Goal: Book appointment/travel/reservation

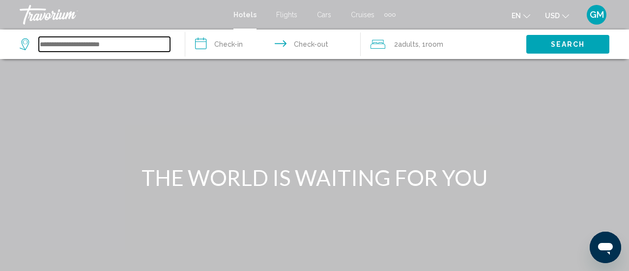
click at [44, 45] on input "Search widget" at bounding box center [104, 44] width 131 height 15
click at [44, 43] on input "Search widget" at bounding box center [104, 44] width 131 height 15
click at [53, 47] on input "Search widget" at bounding box center [104, 44] width 131 height 15
click at [58, 47] on input "Search widget" at bounding box center [104, 44] width 131 height 15
type input "*"
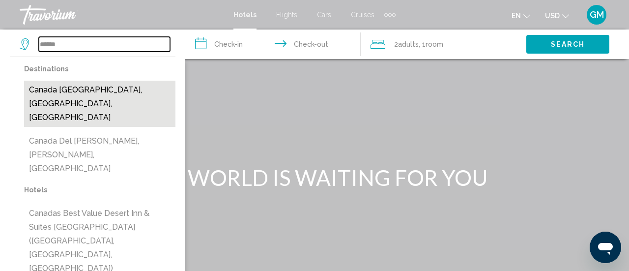
scroll to position [10, 0]
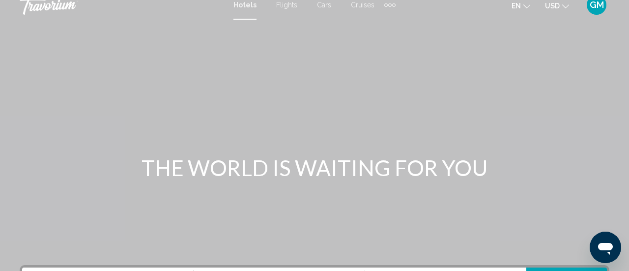
type input "******"
click at [248, 5] on span "Hotels" at bounding box center [244, 5] width 23 height 8
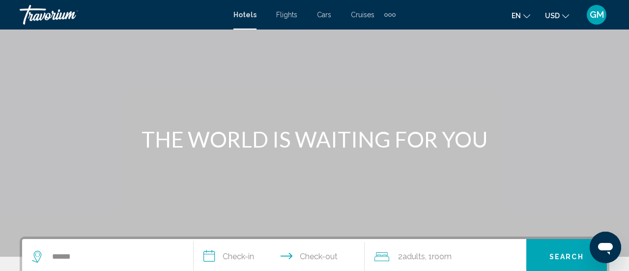
scroll to position [49, 0]
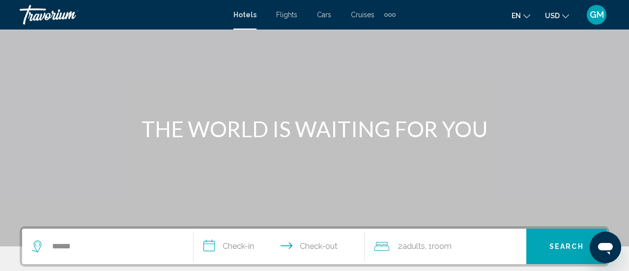
click at [212, 248] on input "**********" at bounding box center [281, 248] width 175 height 38
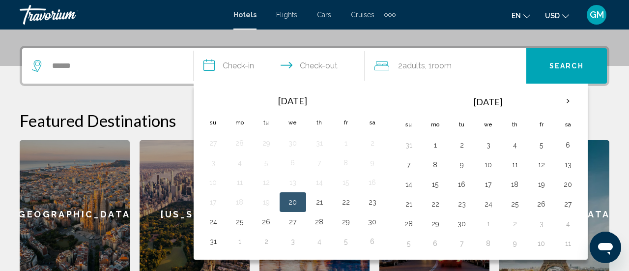
scroll to position [243, 0]
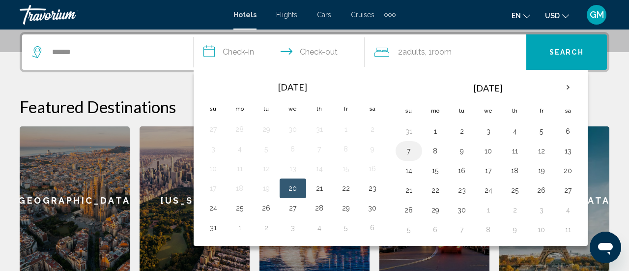
click at [408, 150] on button "7" at bounding box center [409, 151] width 16 height 14
click at [431, 152] on button "8" at bounding box center [436, 151] width 16 height 14
type input "**********"
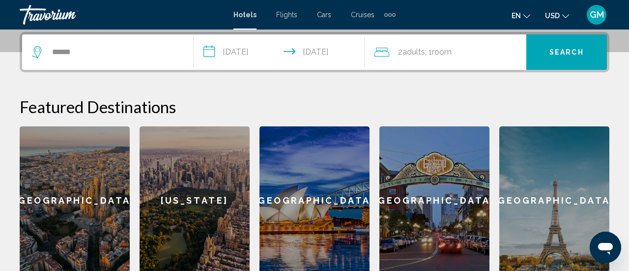
click at [547, 51] on button "Search" at bounding box center [566, 51] width 81 height 35
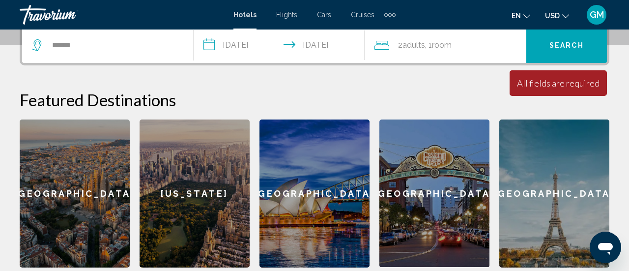
scroll to position [0, 0]
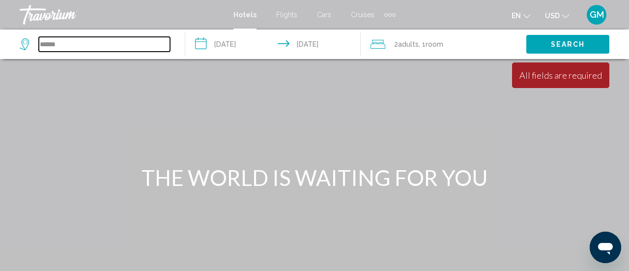
click at [39, 44] on input "******" at bounding box center [104, 44] width 131 height 15
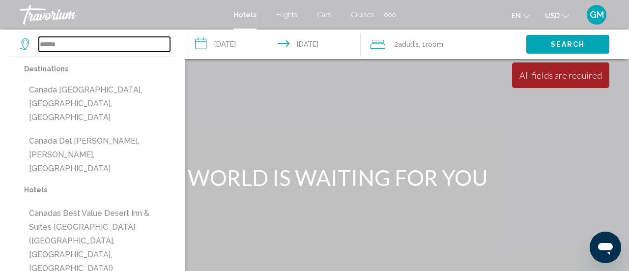
click at [70, 46] on input "******" at bounding box center [104, 44] width 131 height 15
type input "*"
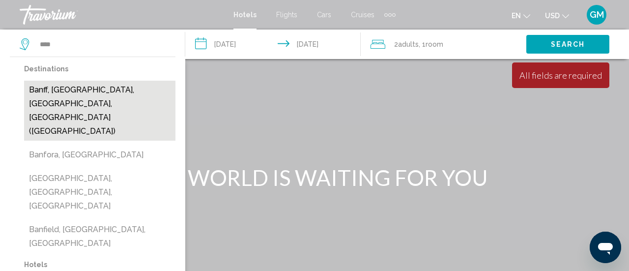
click at [70, 95] on button "Banff, Banff National Park, AB, Canada (YBA)" at bounding box center [99, 111] width 151 height 60
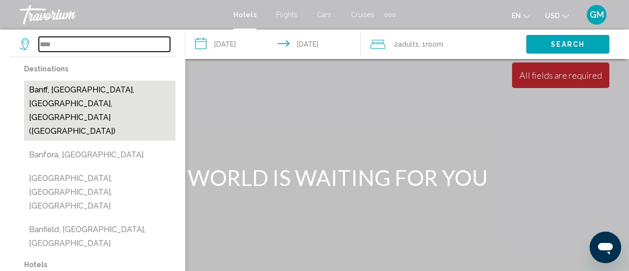
type input "**********"
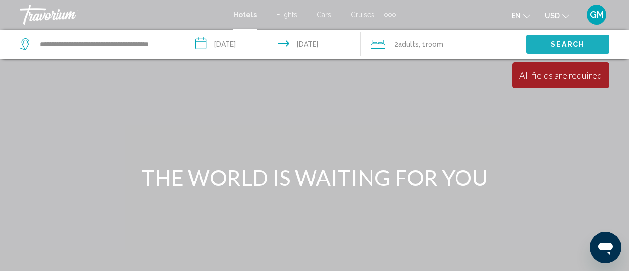
click at [548, 40] on button "Search" at bounding box center [567, 44] width 83 height 18
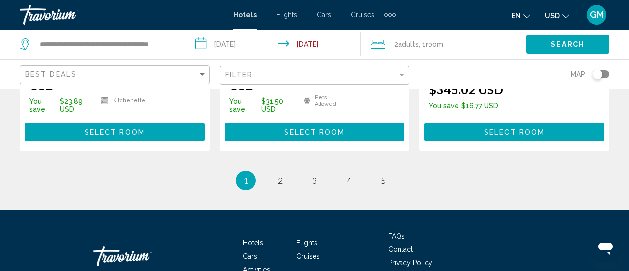
scroll to position [1464, 0]
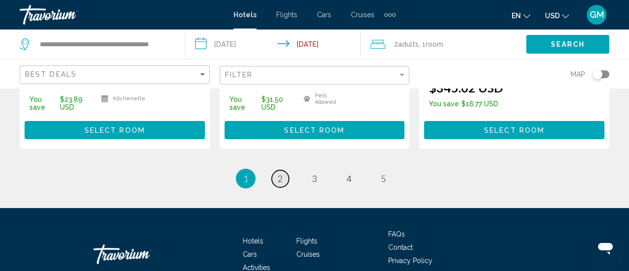
click at [284, 187] on link "page 2" at bounding box center [280, 178] width 17 height 17
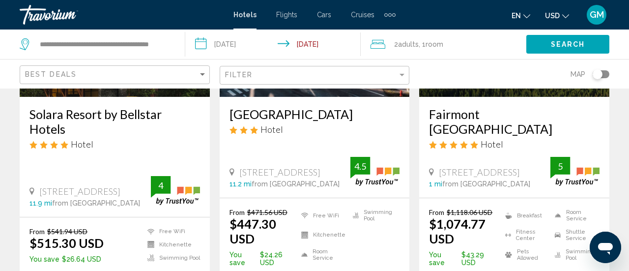
scroll to position [185, 0]
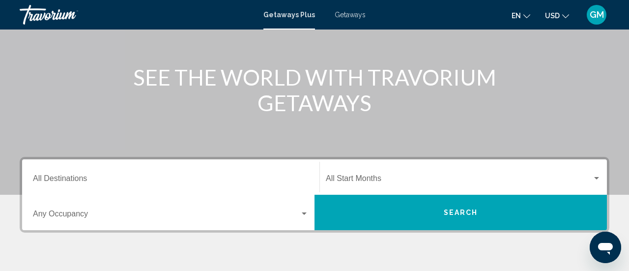
scroll to position [175, 0]
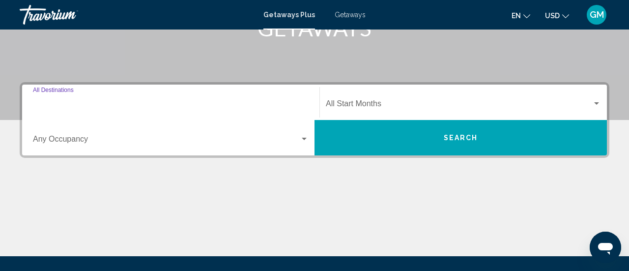
click at [45, 106] on input "Destination All Destinations" at bounding box center [171, 105] width 276 height 9
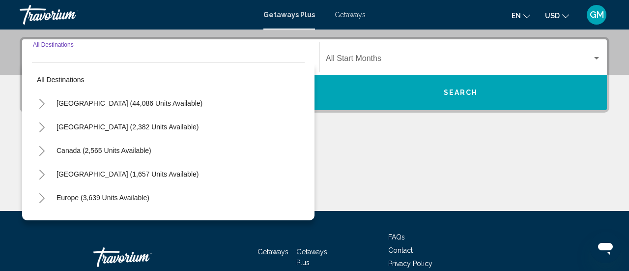
scroll to position [225, 0]
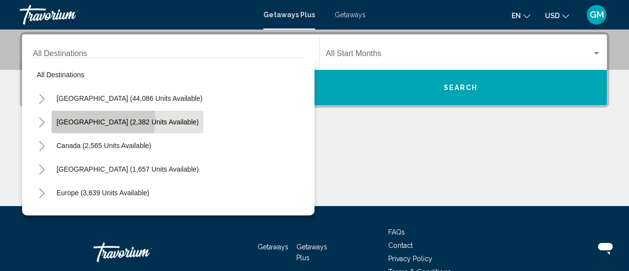
click at [99, 120] on span "[GEOGRAPHIC_DATA] (2,382 units available)" at bounding box center [128, 122] width 142 height 8
type input "**********"
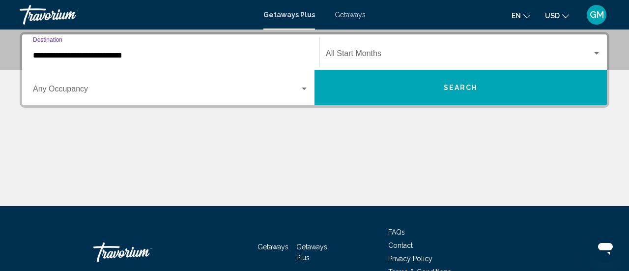
click at [304, 91] on div "Search widget" at bounding box center [304, 89] width 9 height 8
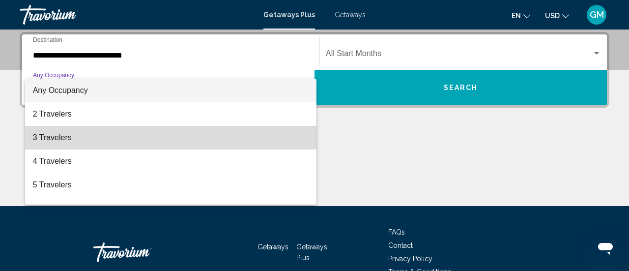
click at [62, 140] on span "3 Travelers" at bounding box center [171, 138] width 276 height 24
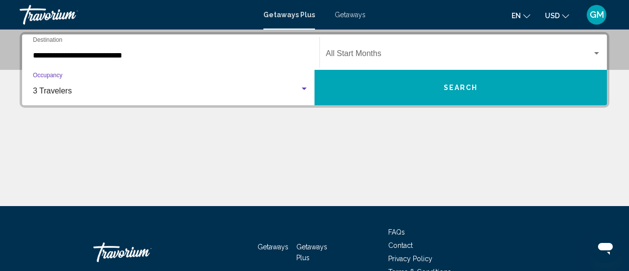
click at [595, 54] on div "Search widget" at bounding box center [596, 54] width 9 height 8
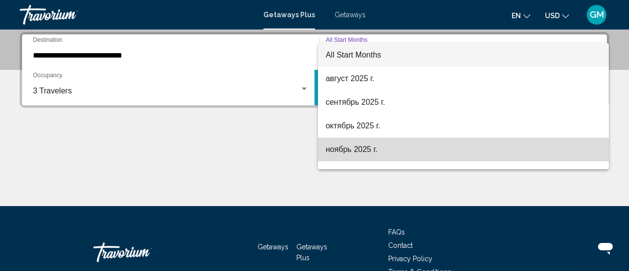
click at [459, 148] on span "ноябрь 2025 г." at bounding box center [464, 150] width 276 height 24
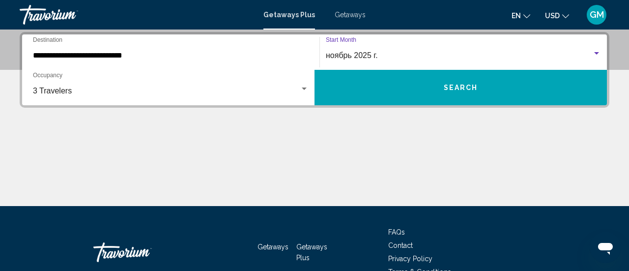
click at [479, 93] on button "Search" at bounding box center [461, 87] width 292 height 35
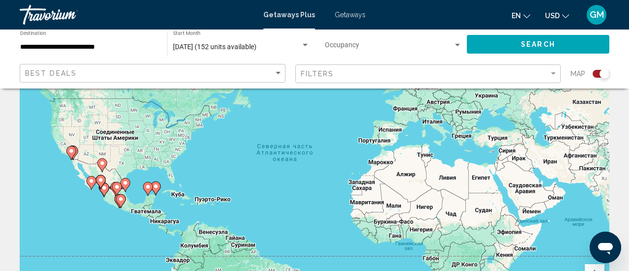
scroll to position [107, 0]
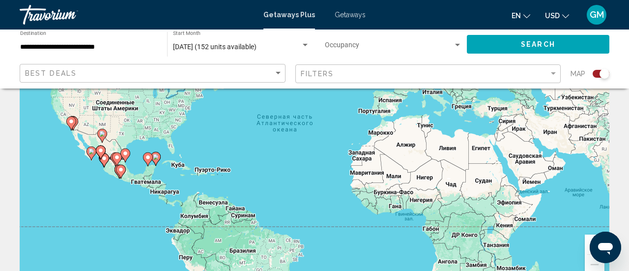
click at [74, 125] on gmp-advanced-marker "Main content" at bounding box center [71, 123] width 10 height 15
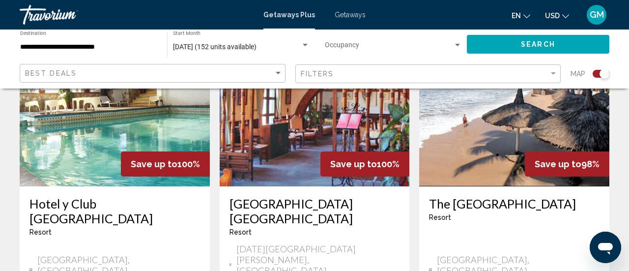
scroll to position [1529, 0]
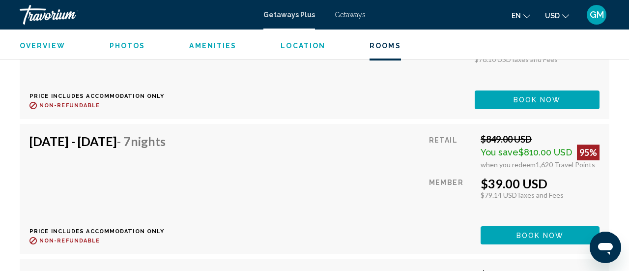
scroll to position [4144, 0]
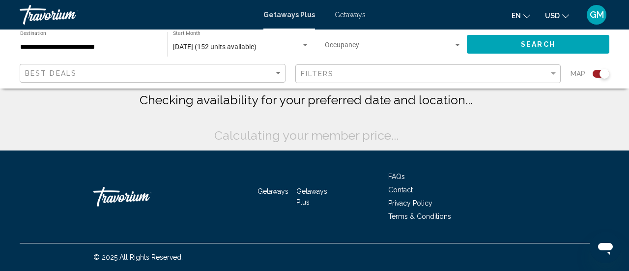
click at [345, 18] on span "Getaways" at bounding box center [350, 15] width 31 height 8
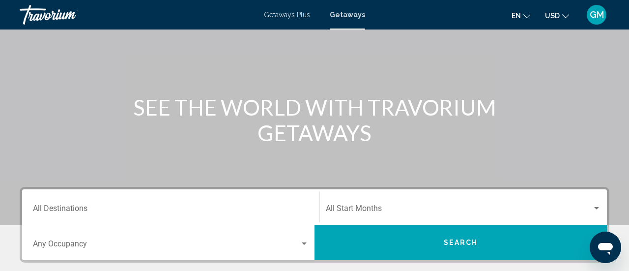
scroll to position [123, 0]
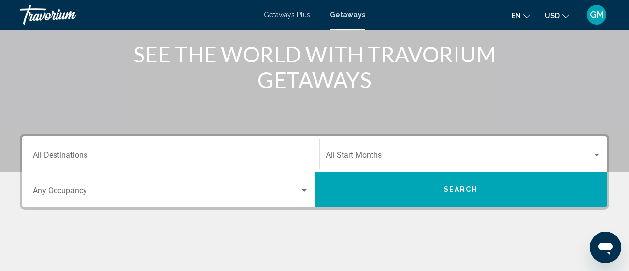
click at [34, 154] on input "Destination All Destinations" at bounding box center [171, 157] width 276 height 9
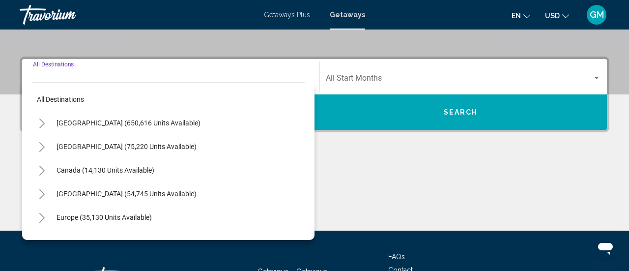
scroll to position [225, 0]
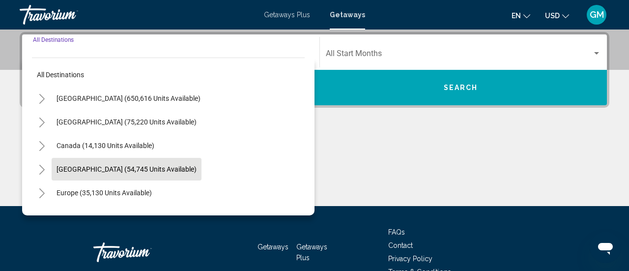
click at [97, 171] on span "[GEOGRAPHIC_DATA] (54,745 units available)" at bounding box center [127, 169] width 140 height 8
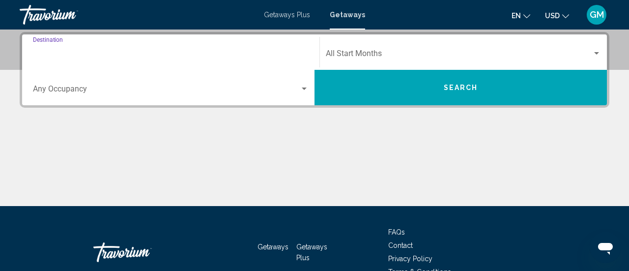
type input "**********"
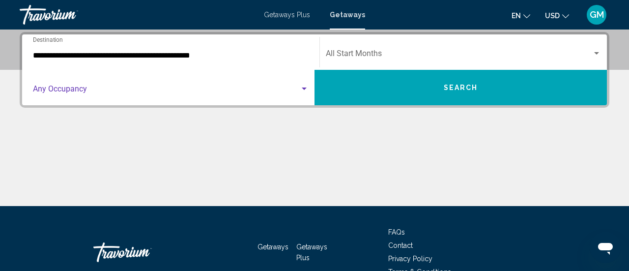
click at [36, 91] on span "Search widget" at bounding box center [166, 91] width 267 height 9
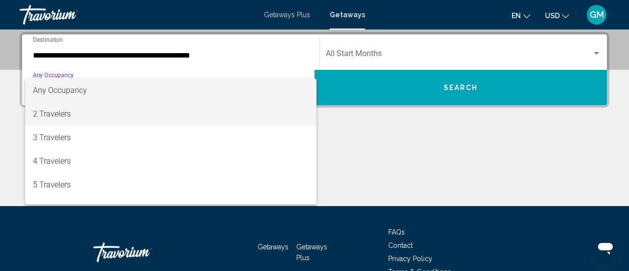
click at [55, 118] on span "2 Travelers" at bounding box center [171, 114] width 276 height 24
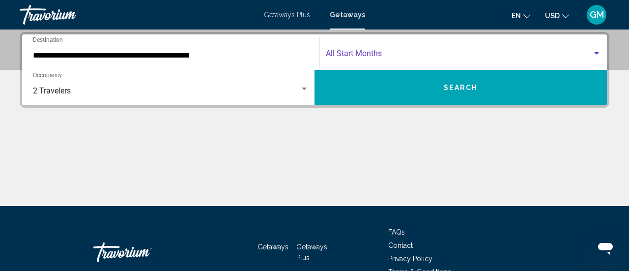
click at [596, 52] on div "Search widget" at bounding box center [596, 53] width 5 height 2
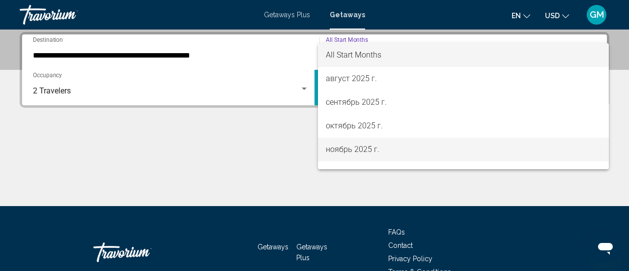
click at [429, 150] on span "ноябрь 2025 г." at bounding box center [464, 150] width 276 height 24
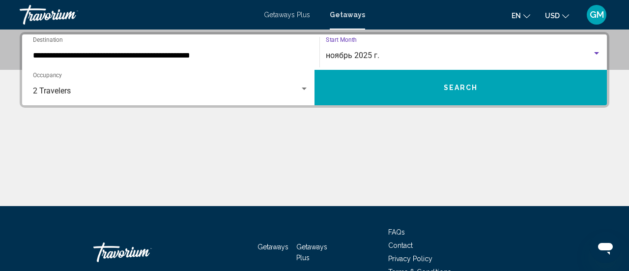
click at [469, 86] on span "Search" at bounding box center [461, 88] width 34 height 8
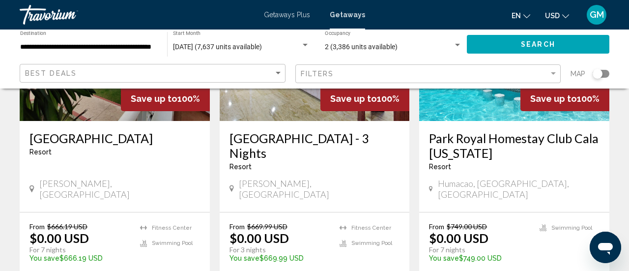
scroll to position [552, 0]
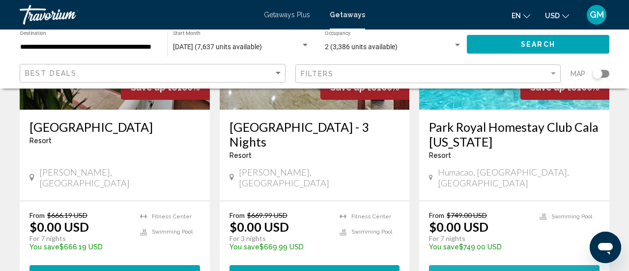
click at [536, 270] on span "10 units" at bounding box center [545, 275] width 39 height 8
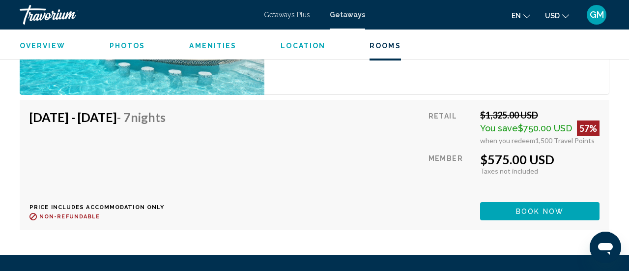
scroll to position [2481, 0]
